Goal: Navigation & Orientation: Find specific page/section

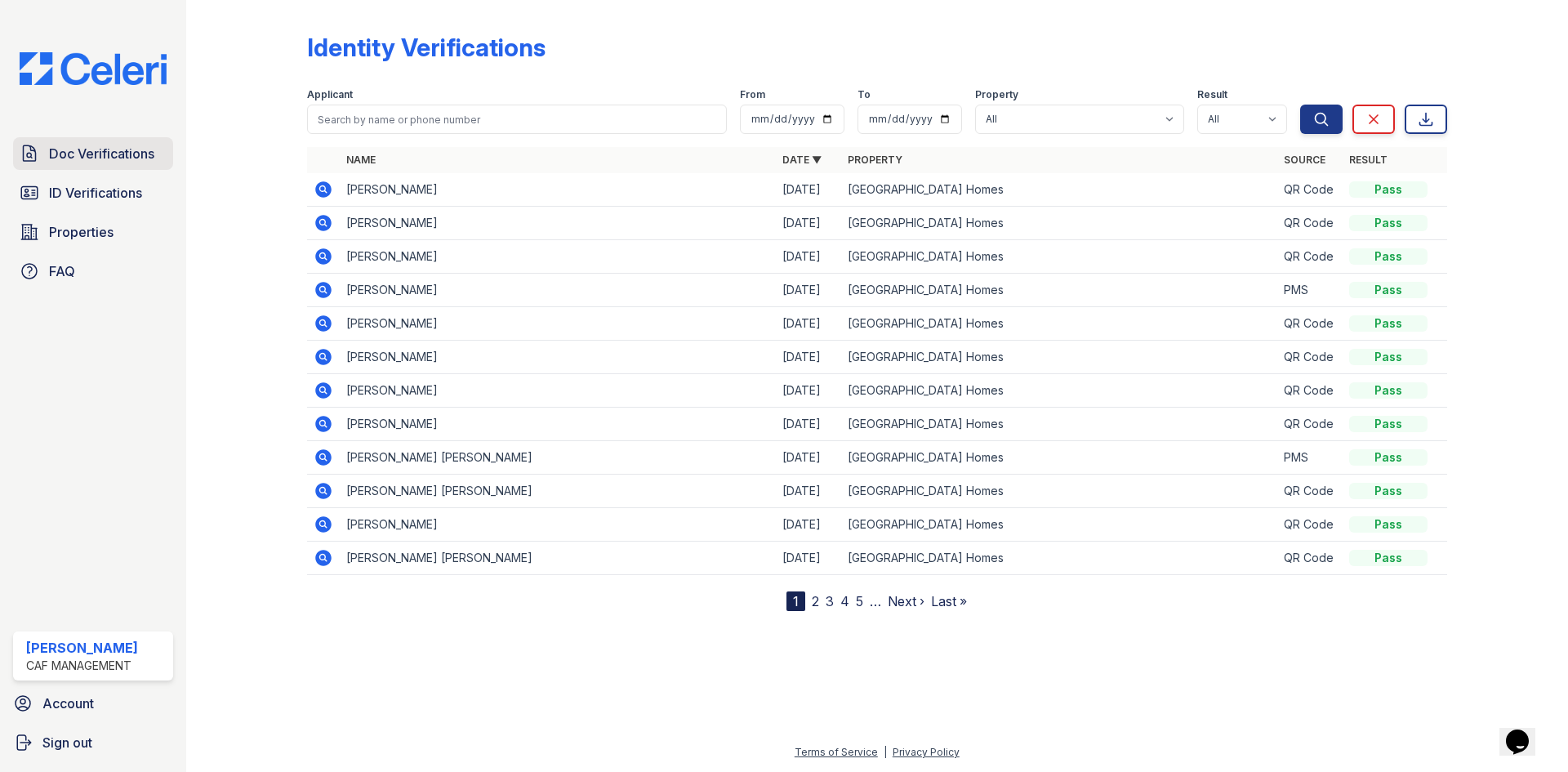
click at [101, 156] on span "Doc Verifications" at bounding box center [102, 154] width 106 height 20
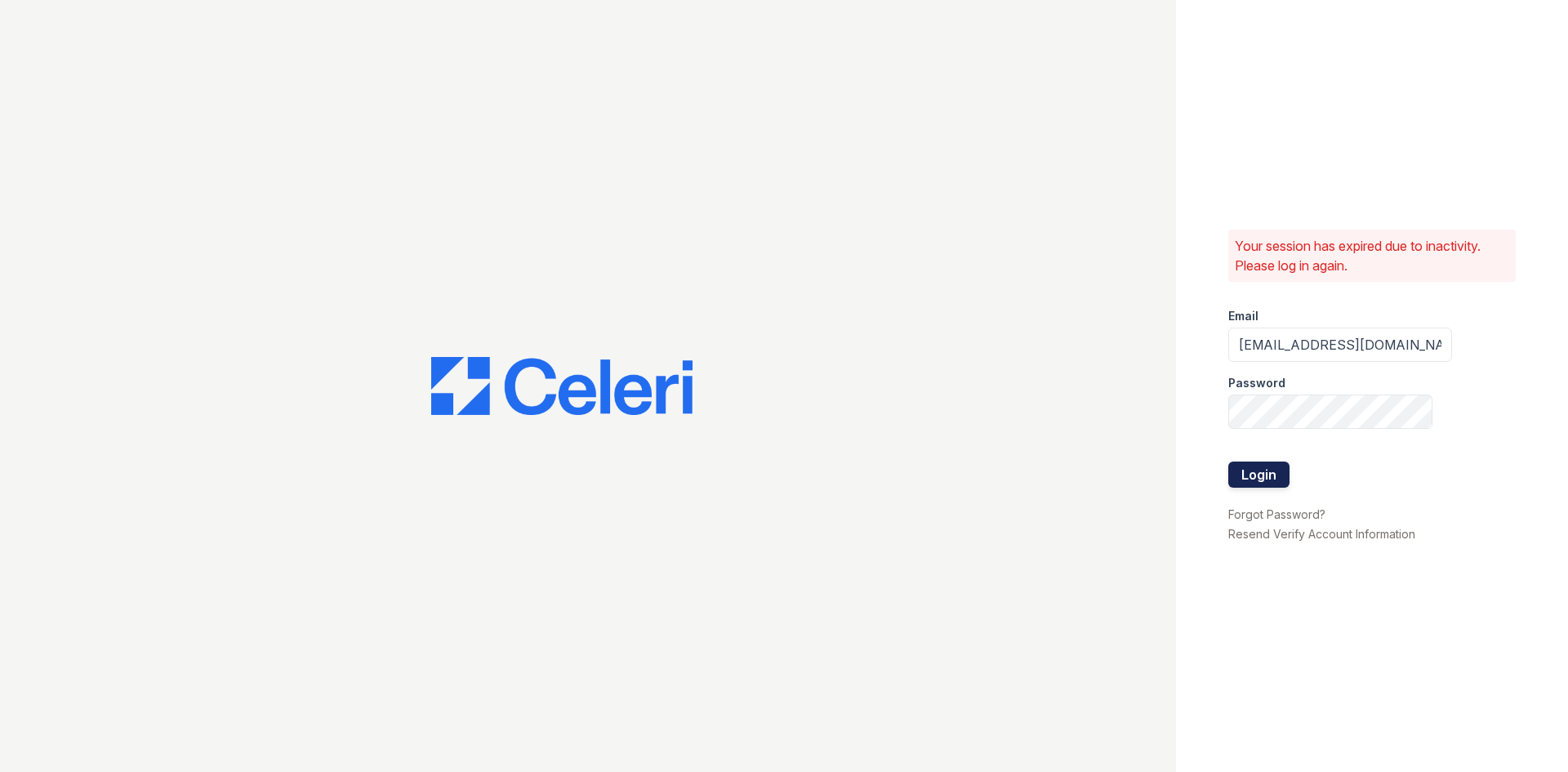
click at [1282, 469] on button "Login" at bounding box center [1258, 475] width 61 height 26
